Goal: Task Accomplishment & Management: Use online tool/utility

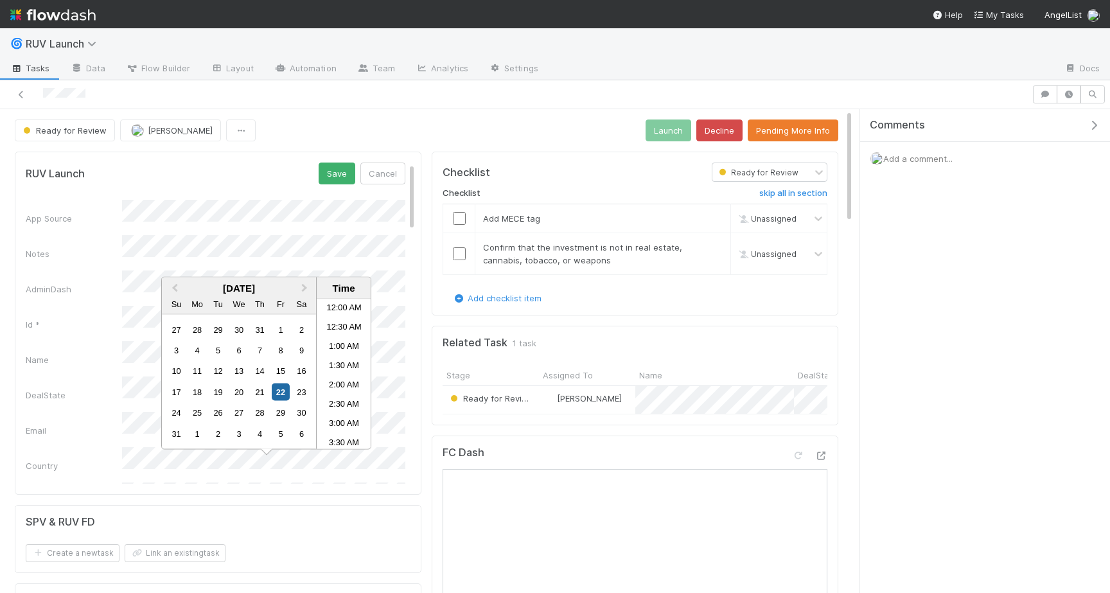
scroll to position [378, 0]
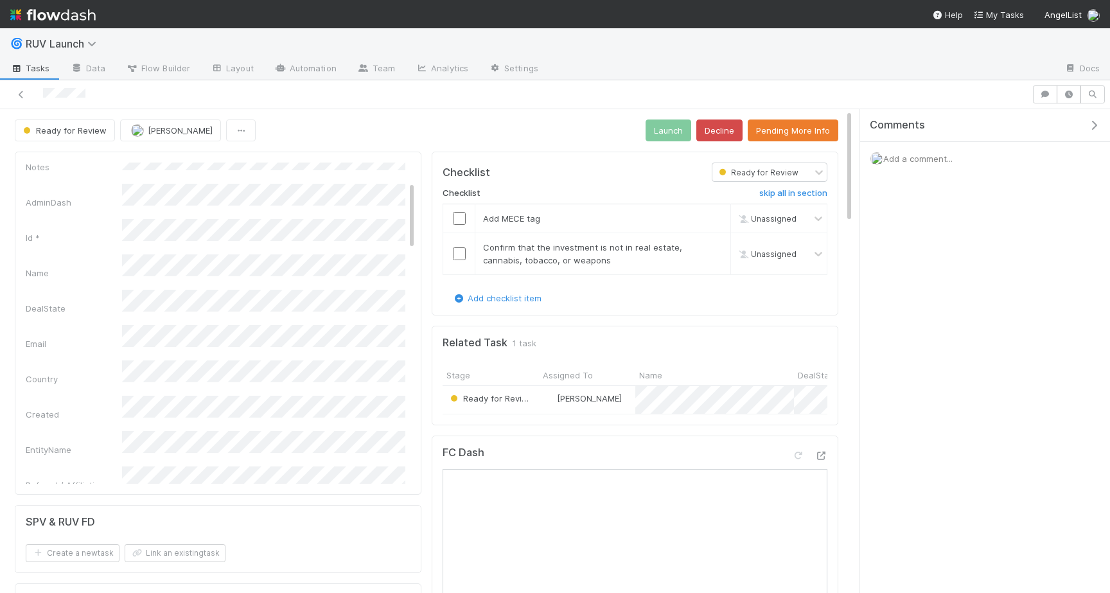
scroll to position [0, 0]
click at [346, 177] on button "Save" at bounding box center [337, 173] width 37 height 22
click at [792, 128] on button "Pending More Info" at bounding box center [793, 130] width 91 height 22
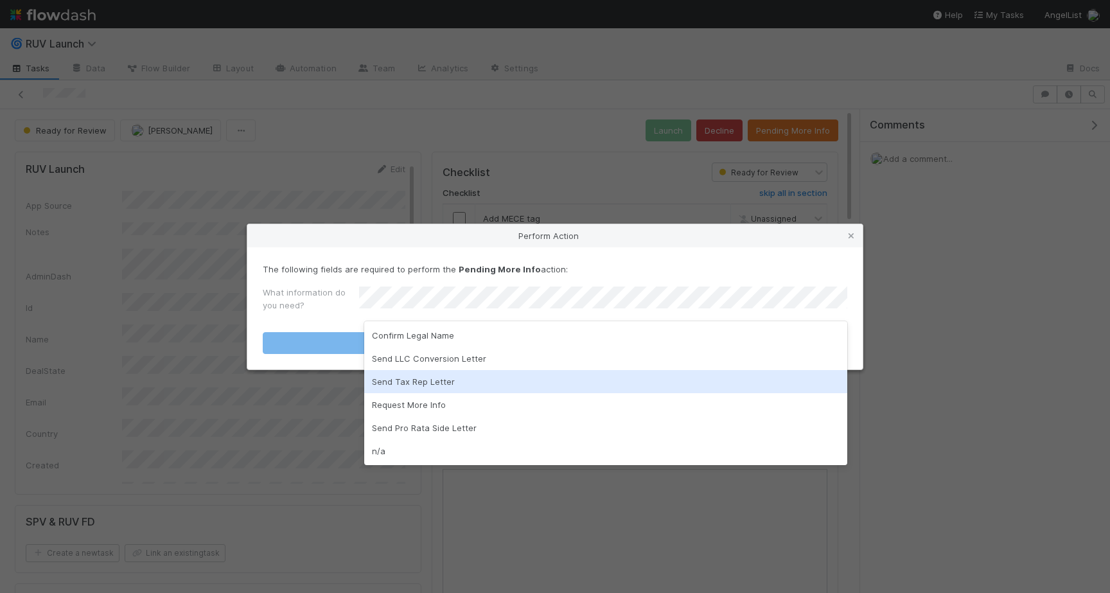
drag, startPoint x: 473, startPoint y: 384, endPoint x: 470, endPoint y: 407, distance: 23.3
click at [470, 407] on div "Confirm Legal Name Send LLC Conversion Letter Send Tax Rep Letter Request More …" at bounding box center [605, 393] width 483 height 144
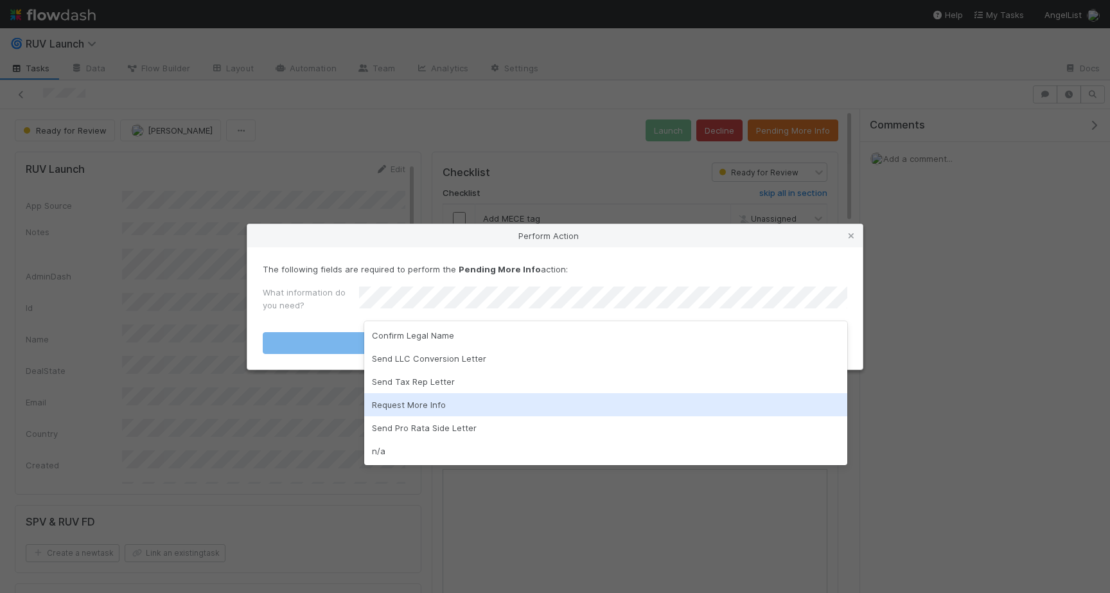
click at [470, 407] on div "Request More Info" at bounding box center [605, 404] width 483 height 23
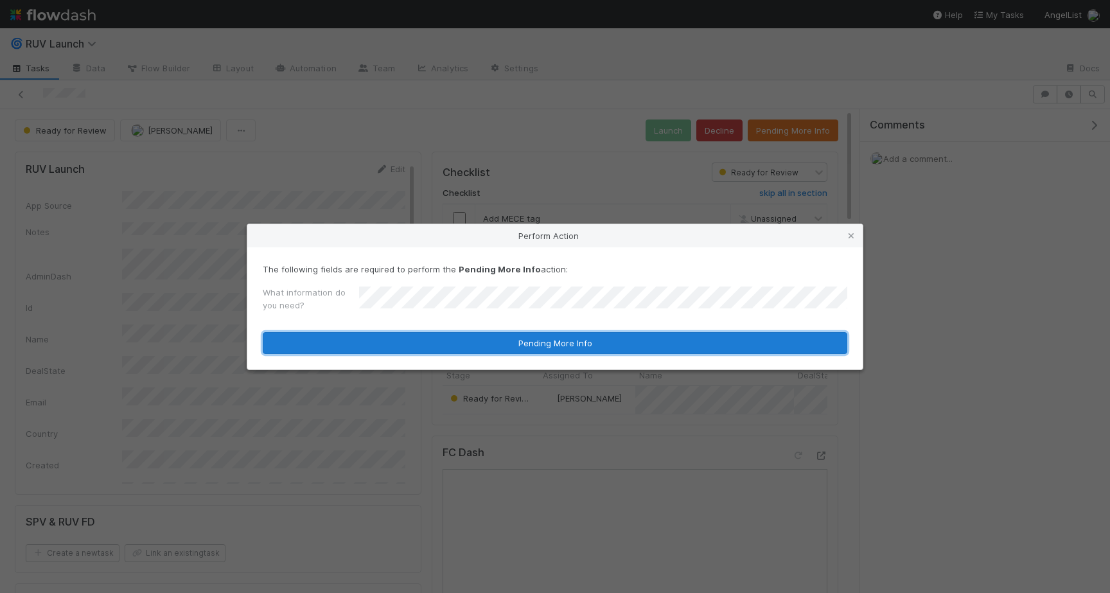
click at [462, 344] on button "Pending More Info" at bounding box center [555, 343] width 584 height 22
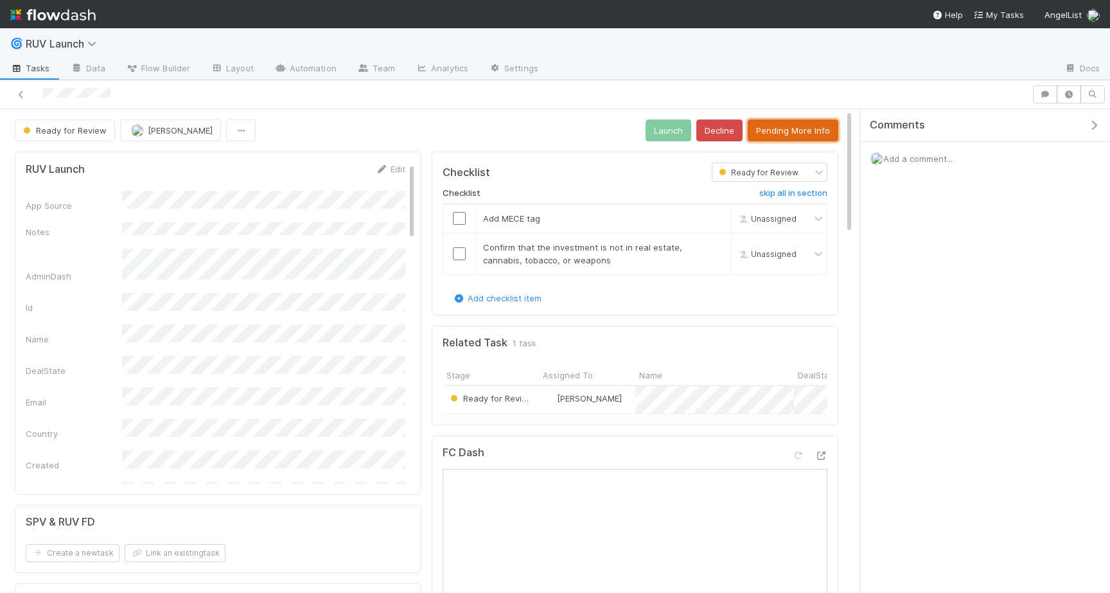
click at [802, 129] on button "Pending More Info" at bounding box center [793, 130] width 91 height 22
click at [773, 132] on button "Pending More Info" at bounding box center [793, 130] width 91 height 22
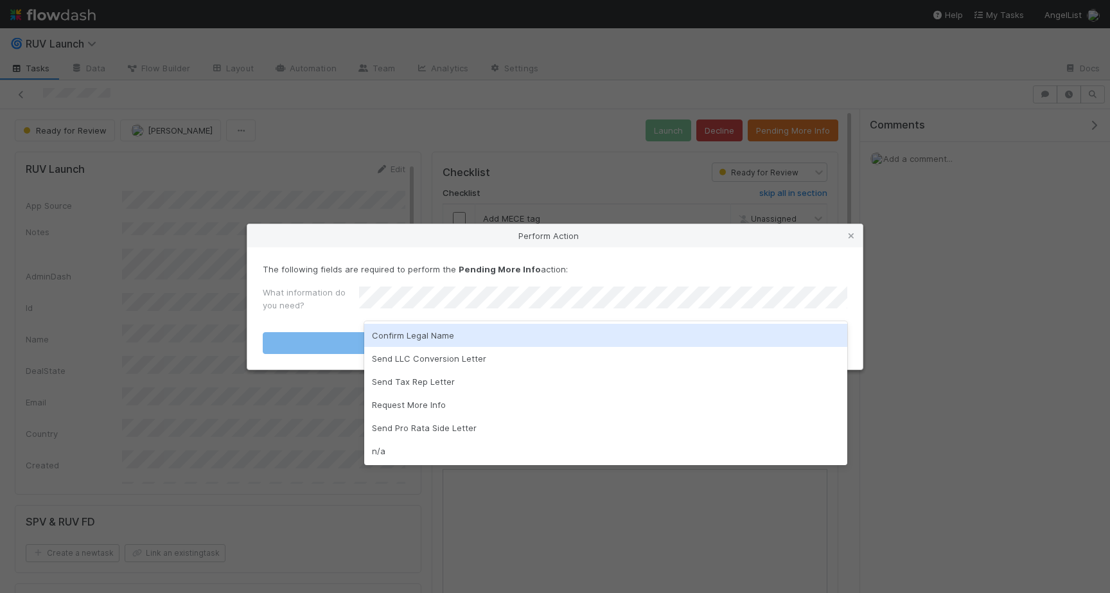
click at [493, 337] on div "Confirm Legal Name" at bounding box center [605, 335] width 483 height 23
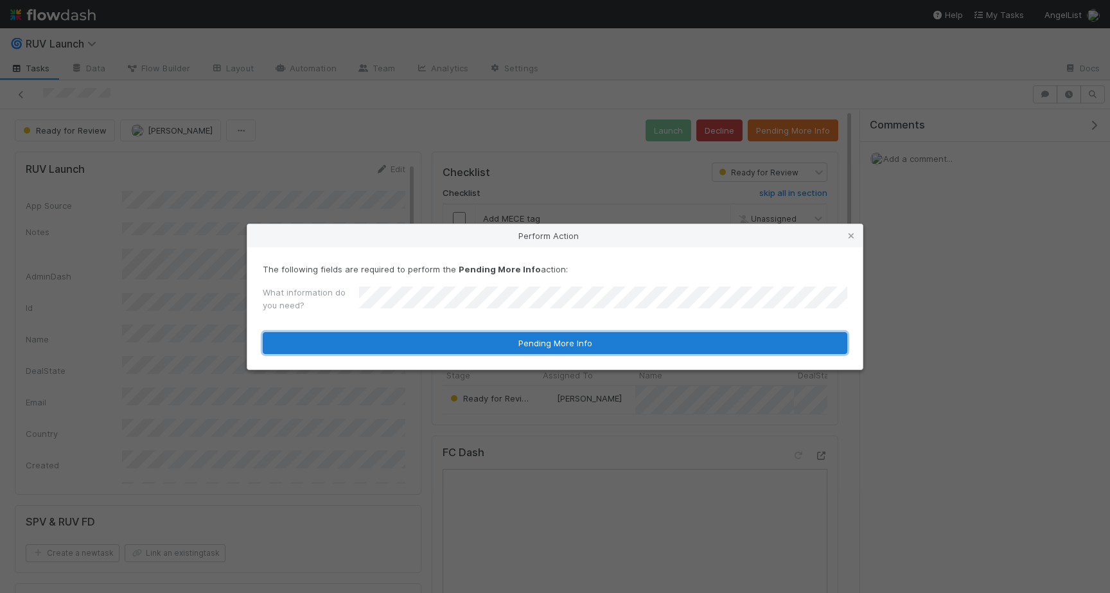
click at [493, 337] on button "Pending More Info" at bounding box center [555, 343] width 584 height 22
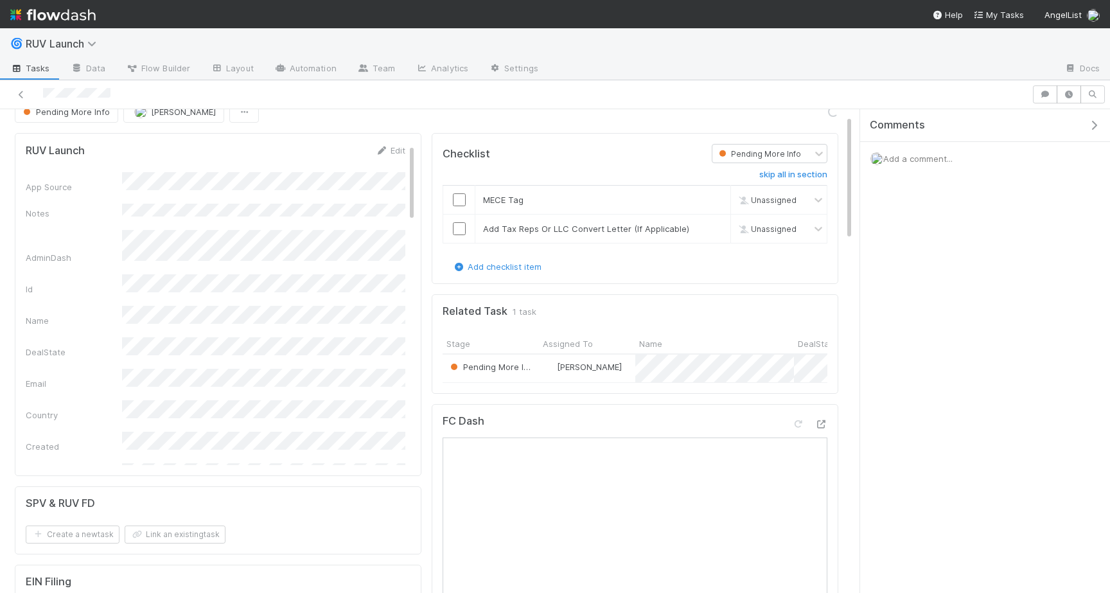
scroll to position [26, 0]
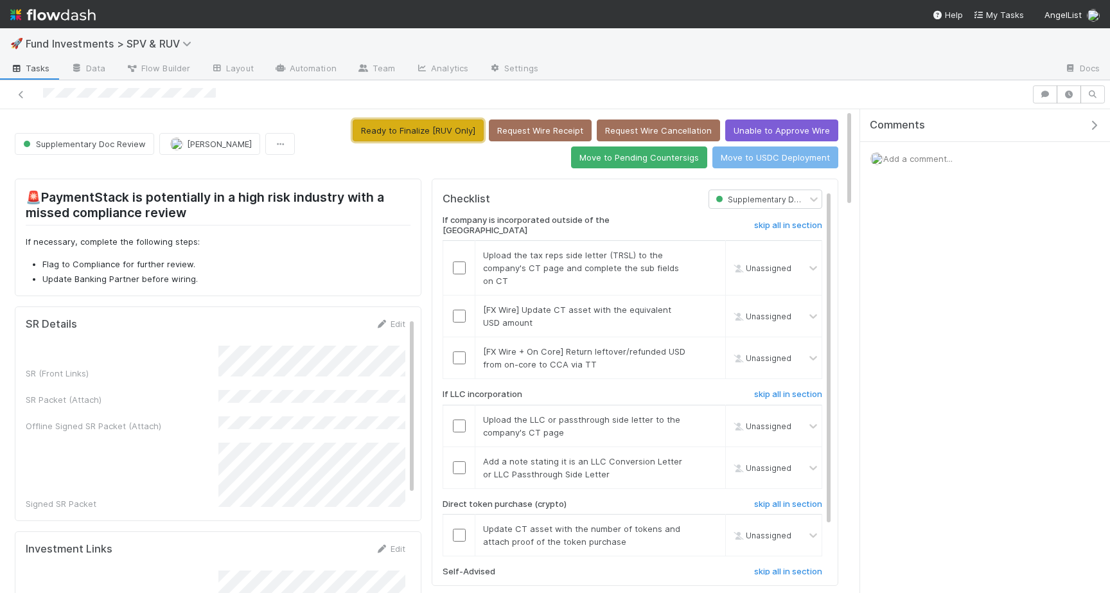
click at [407, 133] on button "Ready to Finalize [RUV Only]" at bounding box center [418, 130] width 131 height 22
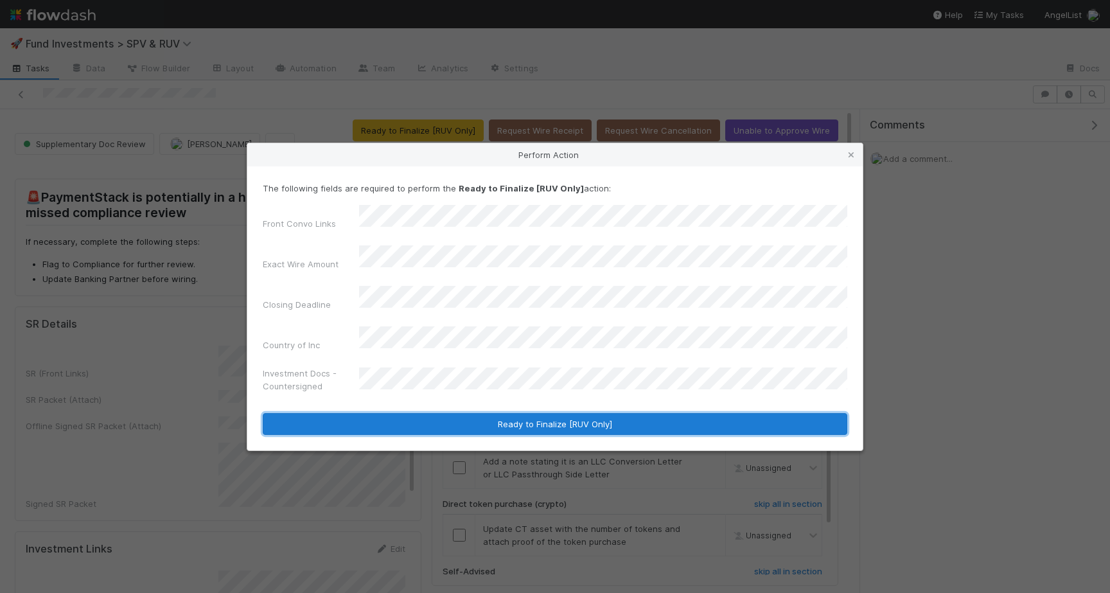
click at [504, 413] on button "Ready to Finalize [RUV Only]" at bounding box center [555, 424] width 584 height 22
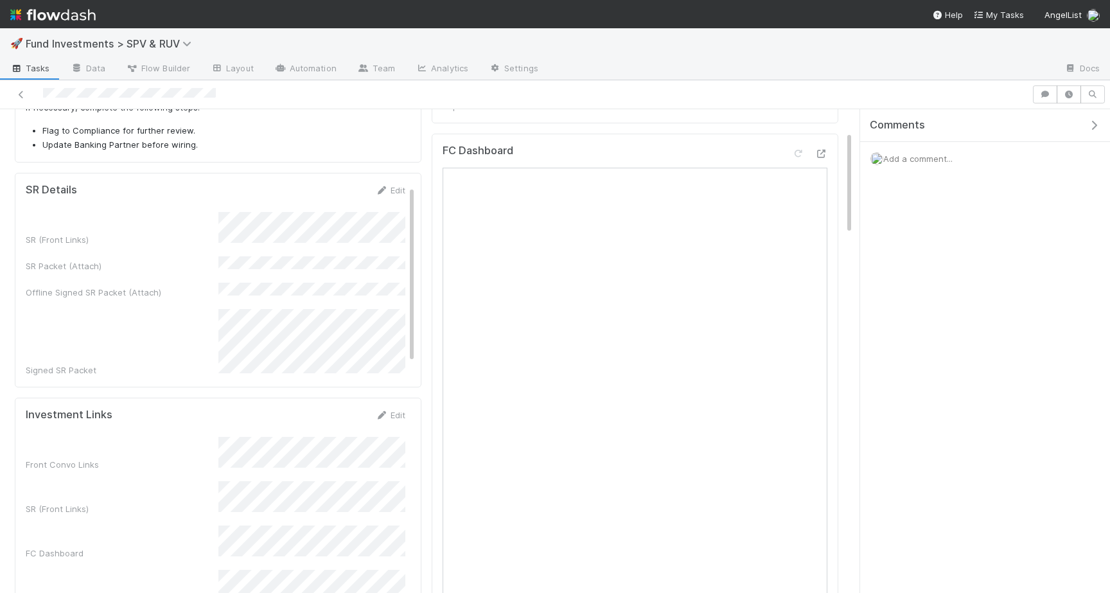
scroll to position [144, 0]
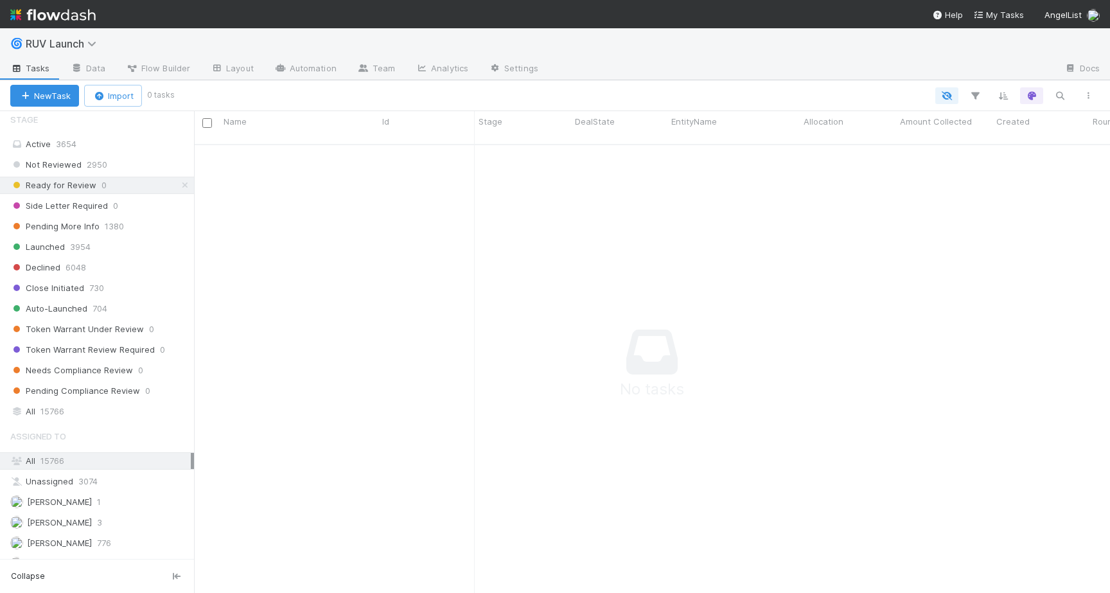
scroll to position [403, 0]
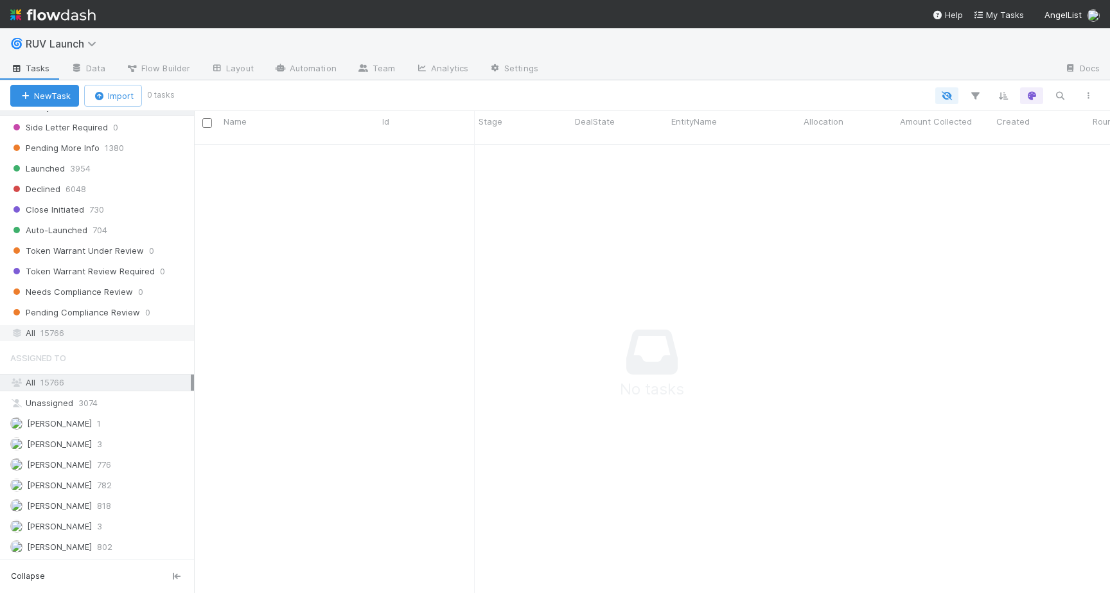
click at [57, 332] on span "15766" at bounding box center [52, 333] width 24 height 16
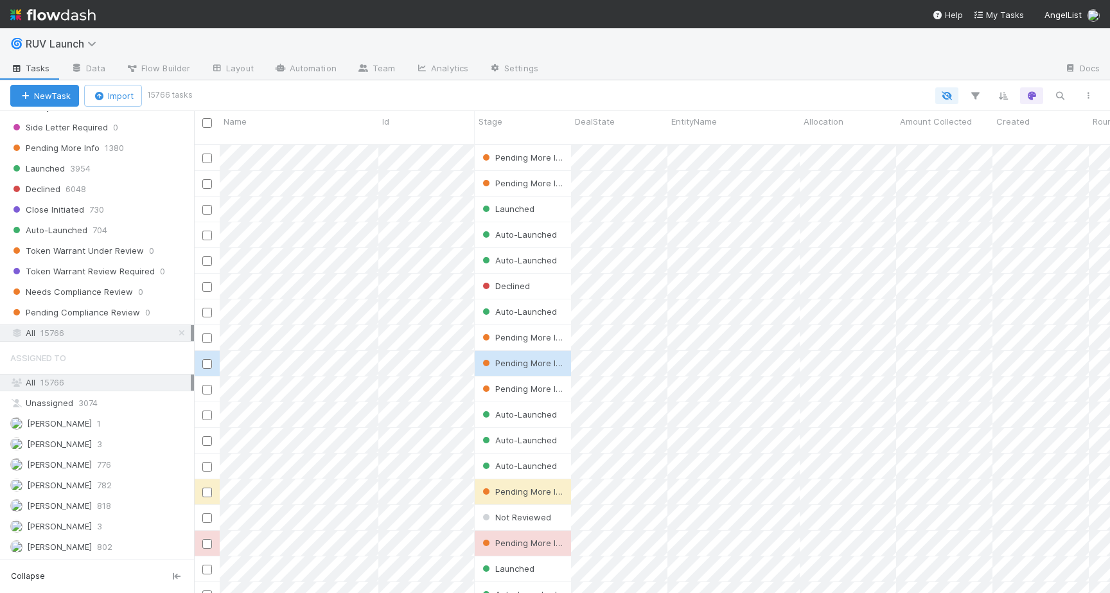
scroll to position [459, 916]
click at [1063, 96] on icon "button" at bounding box center [1059, 96] width 13 height 12
type input "vammo"
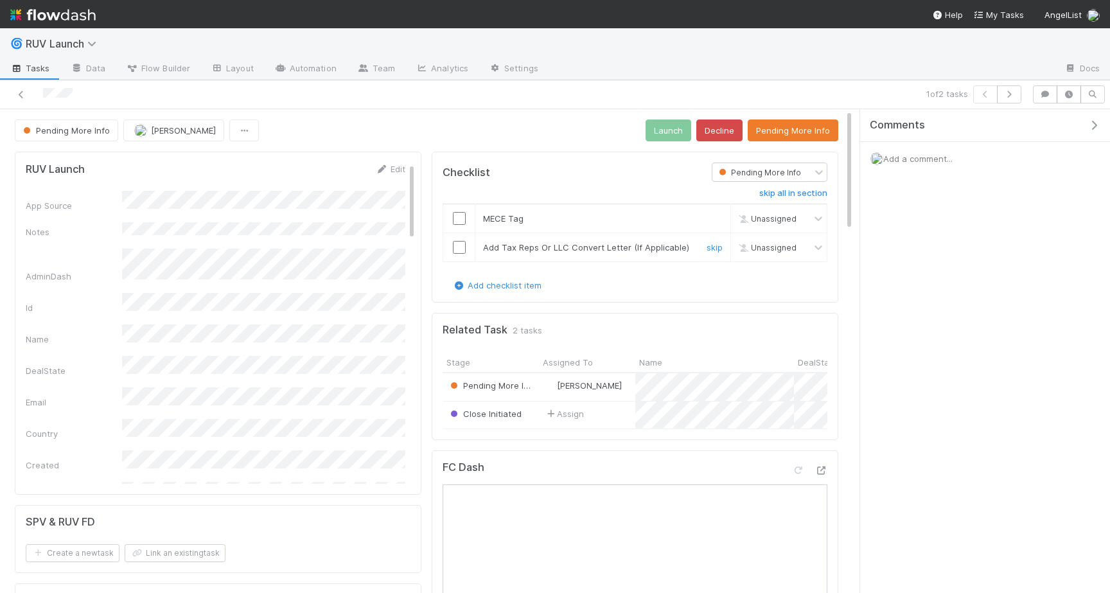
click at [463, 247] on input "checkbox" at bounding box center [459, 247] width 13 height 13
click at [466, 218] on div at bounding box center [458, 218] width 31 height 13
click at [463, 218] on input "checkbox" at bounding box center [459, 218] width 13 height 13
click at [664, 129] on button "Launch" at bounding box center [668, 130] width 46 height 22
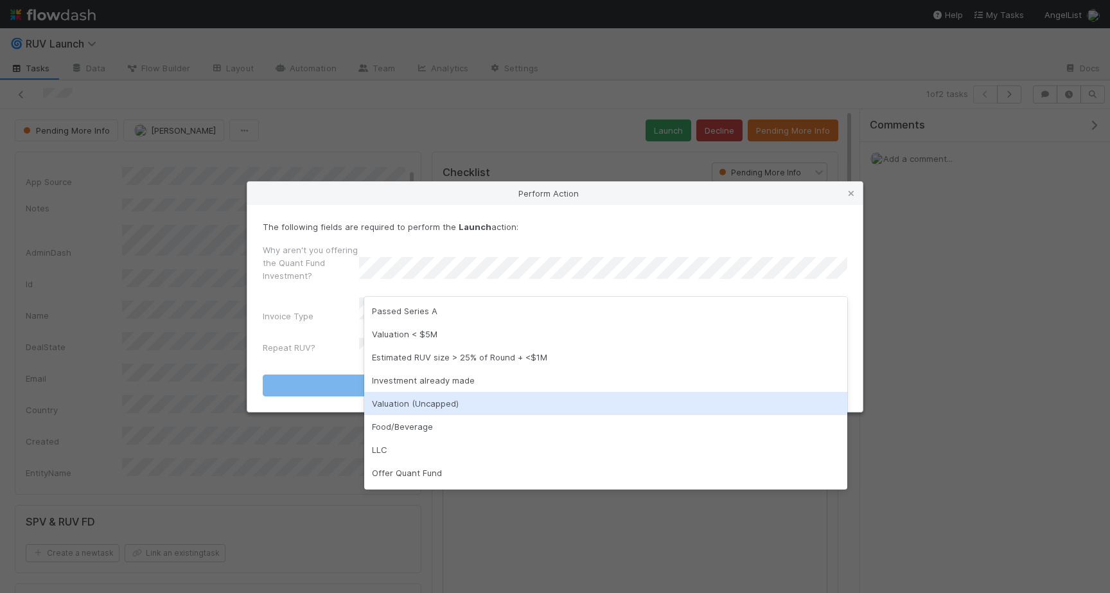
scroll to position [21, 0]
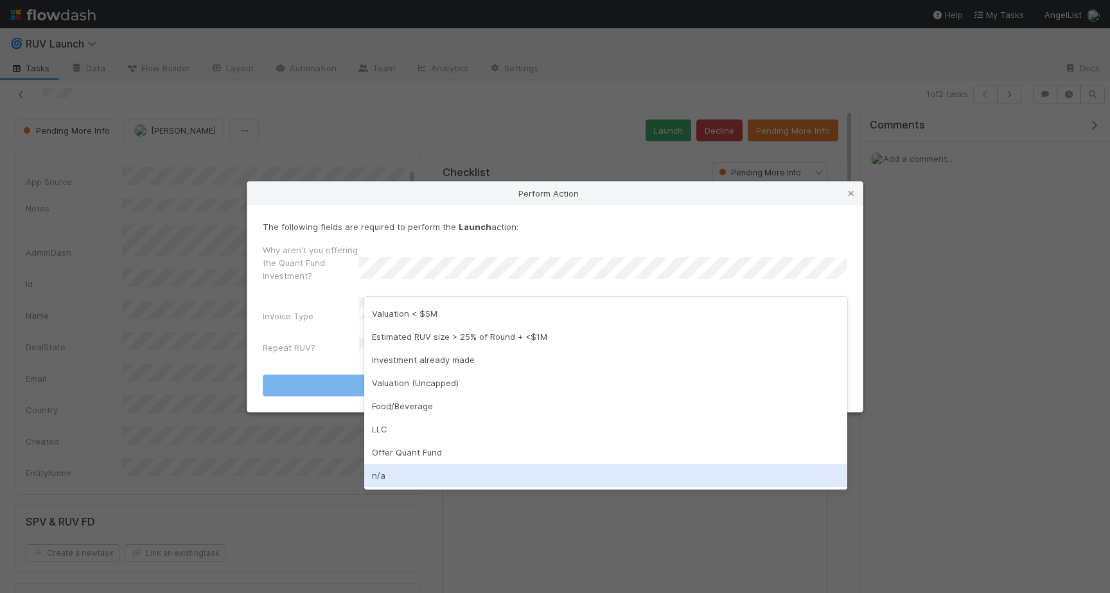
click at [400, 466] on div "n/a" at bounding box center [605, 475] width 483 height 23
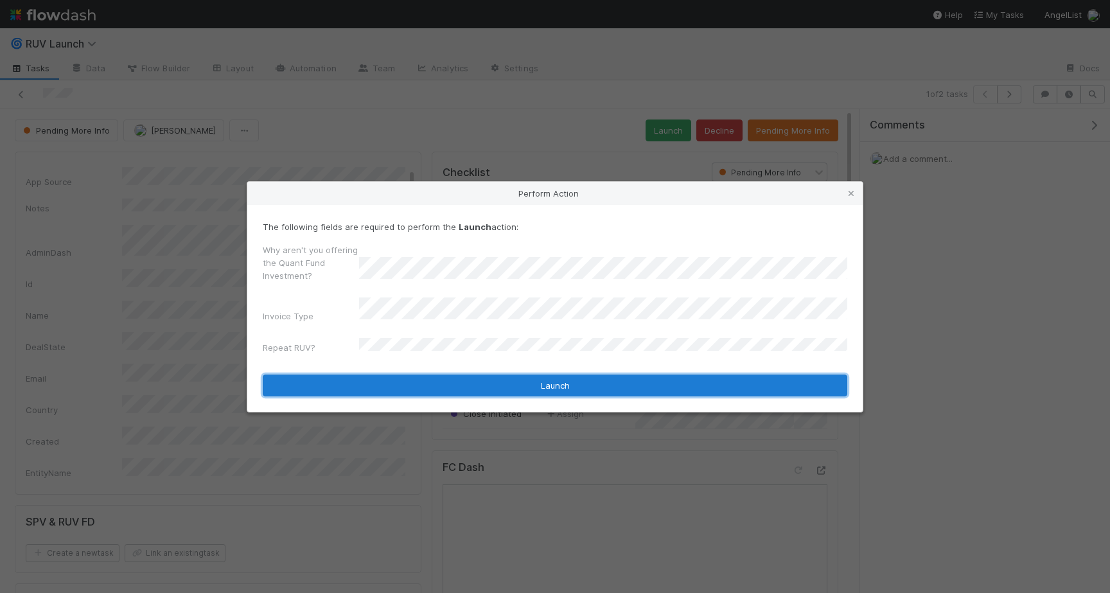
click at [487, 375] on button "Launch" at bounding box center [555, 385] width 584 height 22
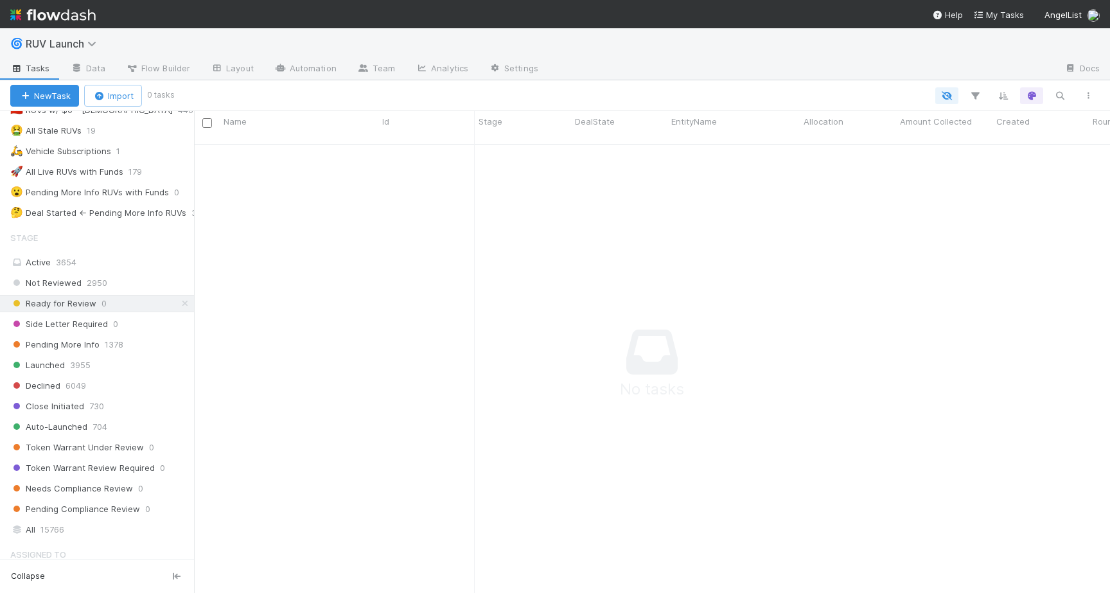
scroll to position [357, 0]
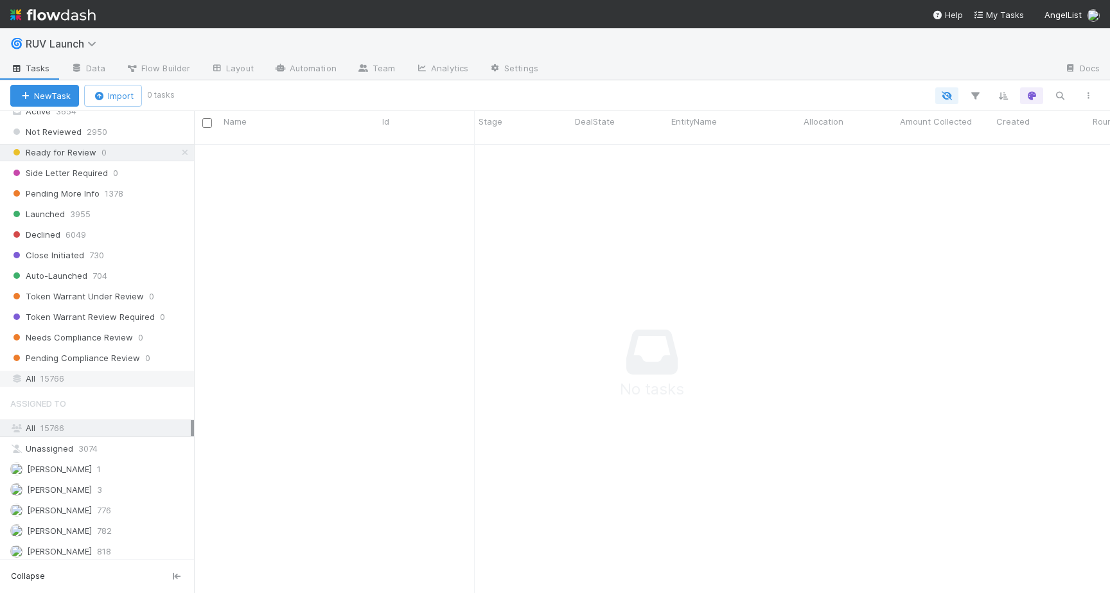
click at [46, 371] on span "15766" at bounding box center [52, 379] width 24 height 16
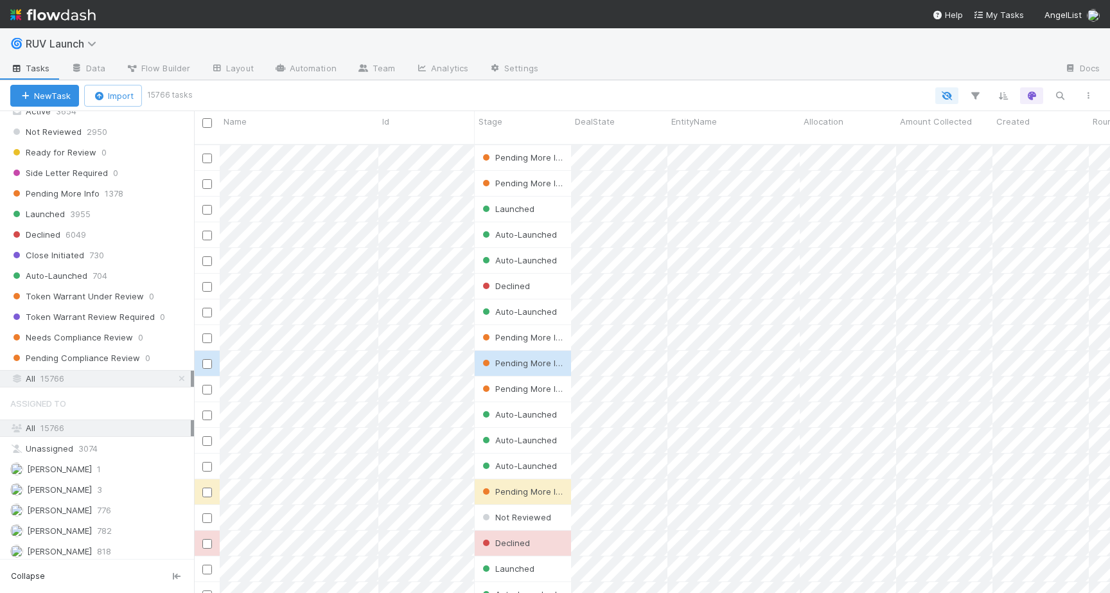
scroll to position [459, 916]
